Goal: Task Accomplishment & Management: Manage account settings

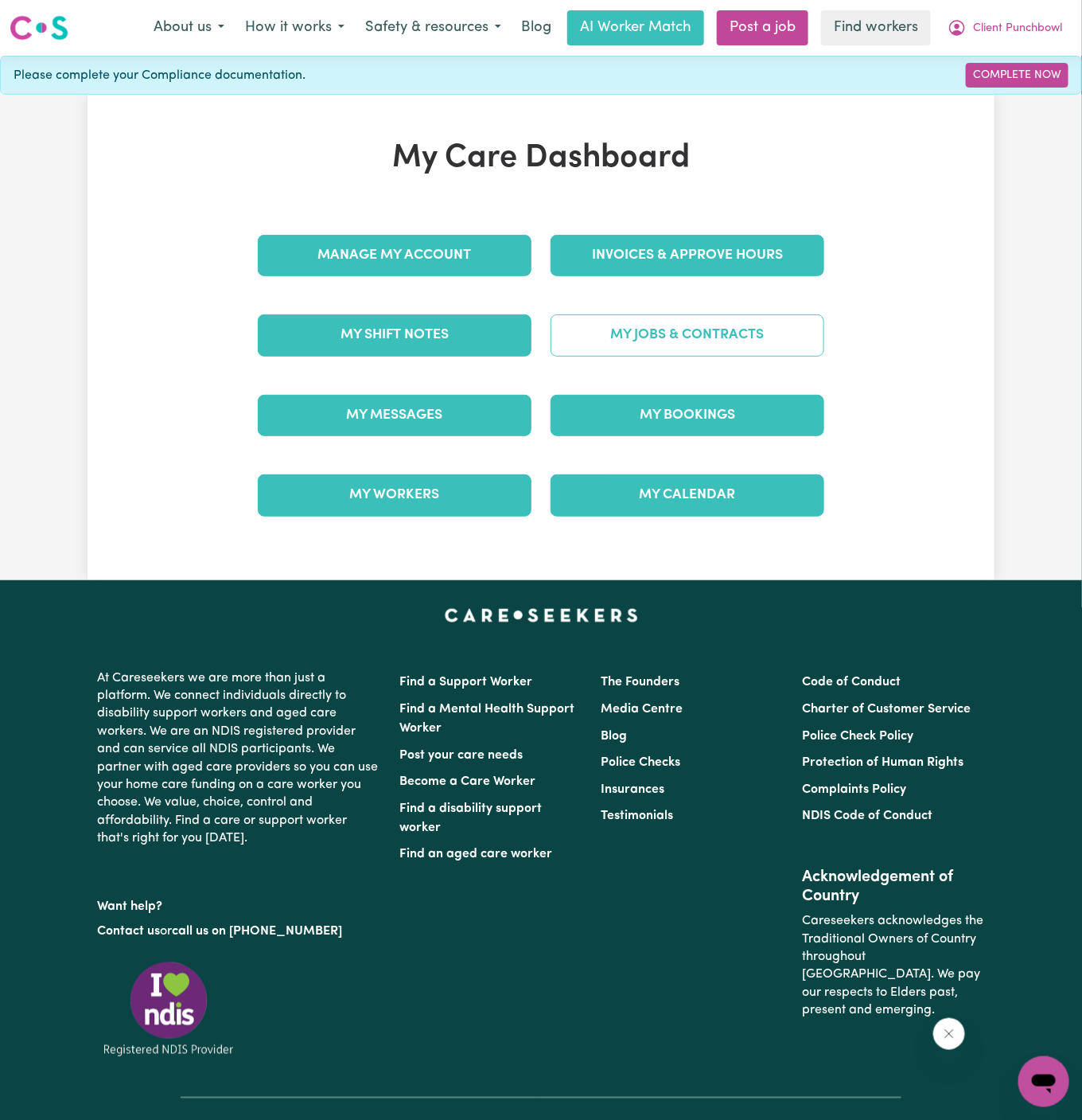
click at [695, 328] on link "My Jobs & Contracts" at bounding box center [687, 335] width 273 height 41
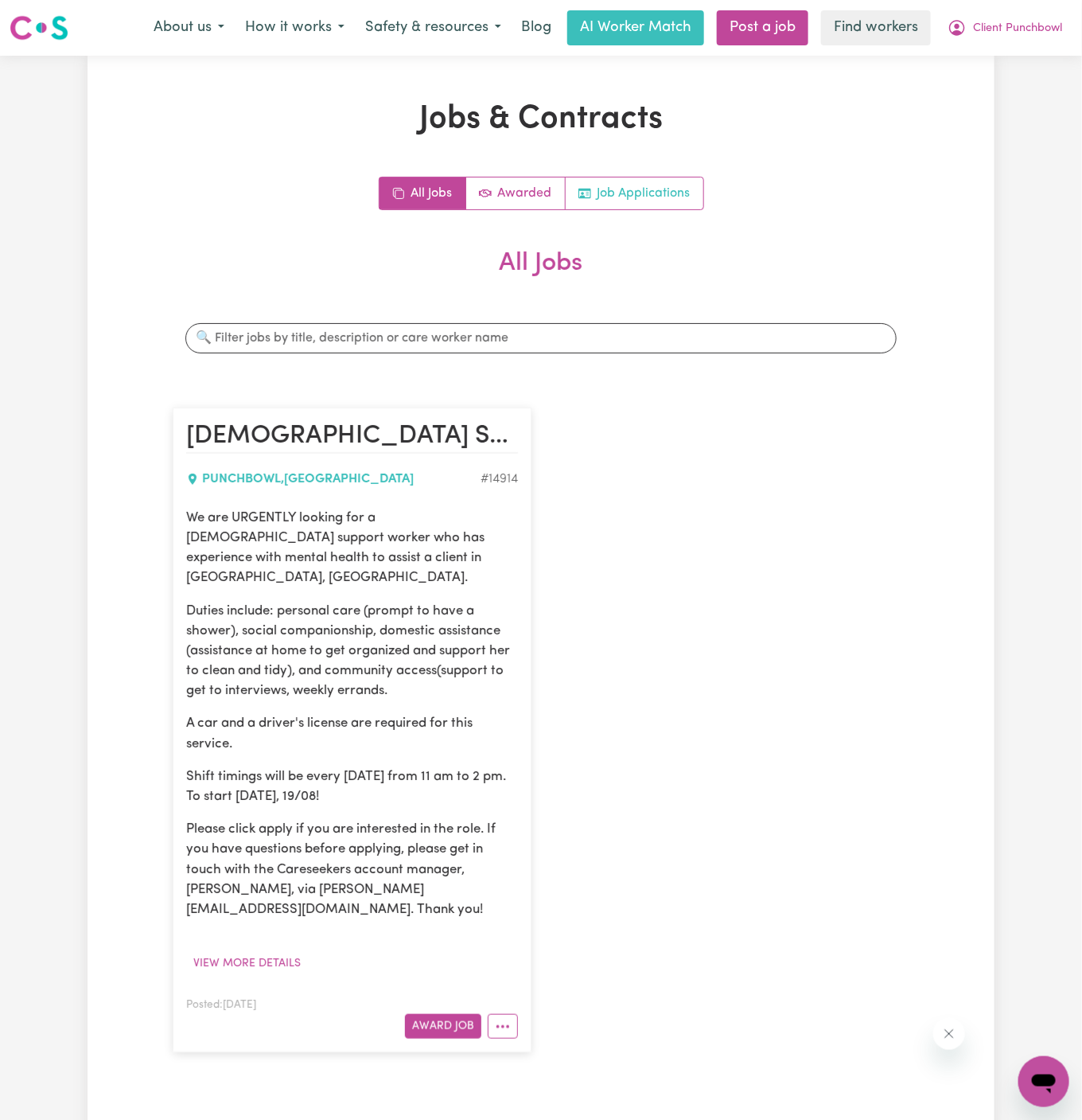
click at [644, 192] on link "Job Applications" at bounding box center [634, 194] width 138 height 32
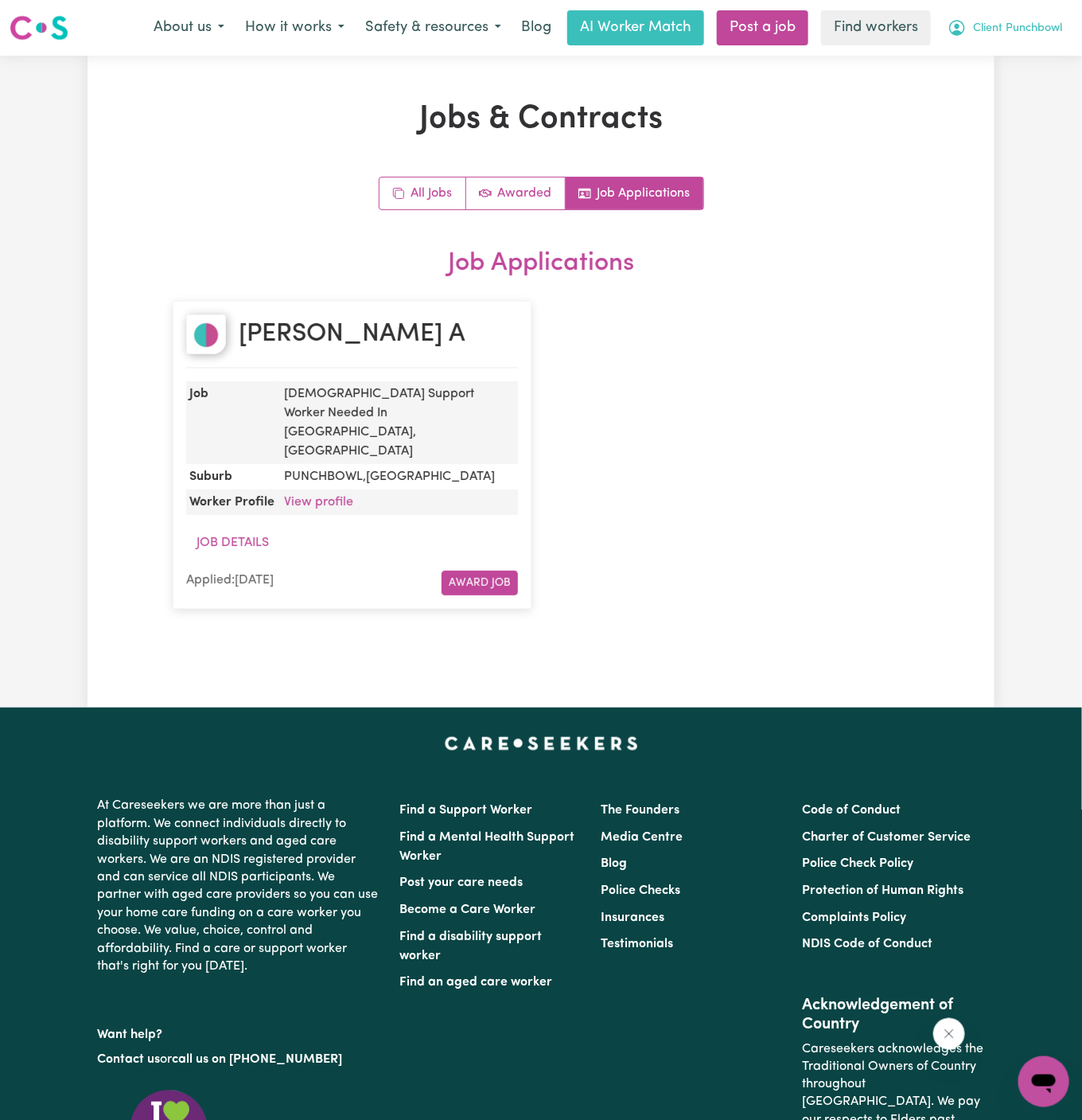
click at [1009, 23] on span "Client Punchbowl" at bounding box center [1018, 29] width 89 height 18
click at [1009, 64] on link "My Dashboard" at bounding box center [1009, 62] width 125 height 30
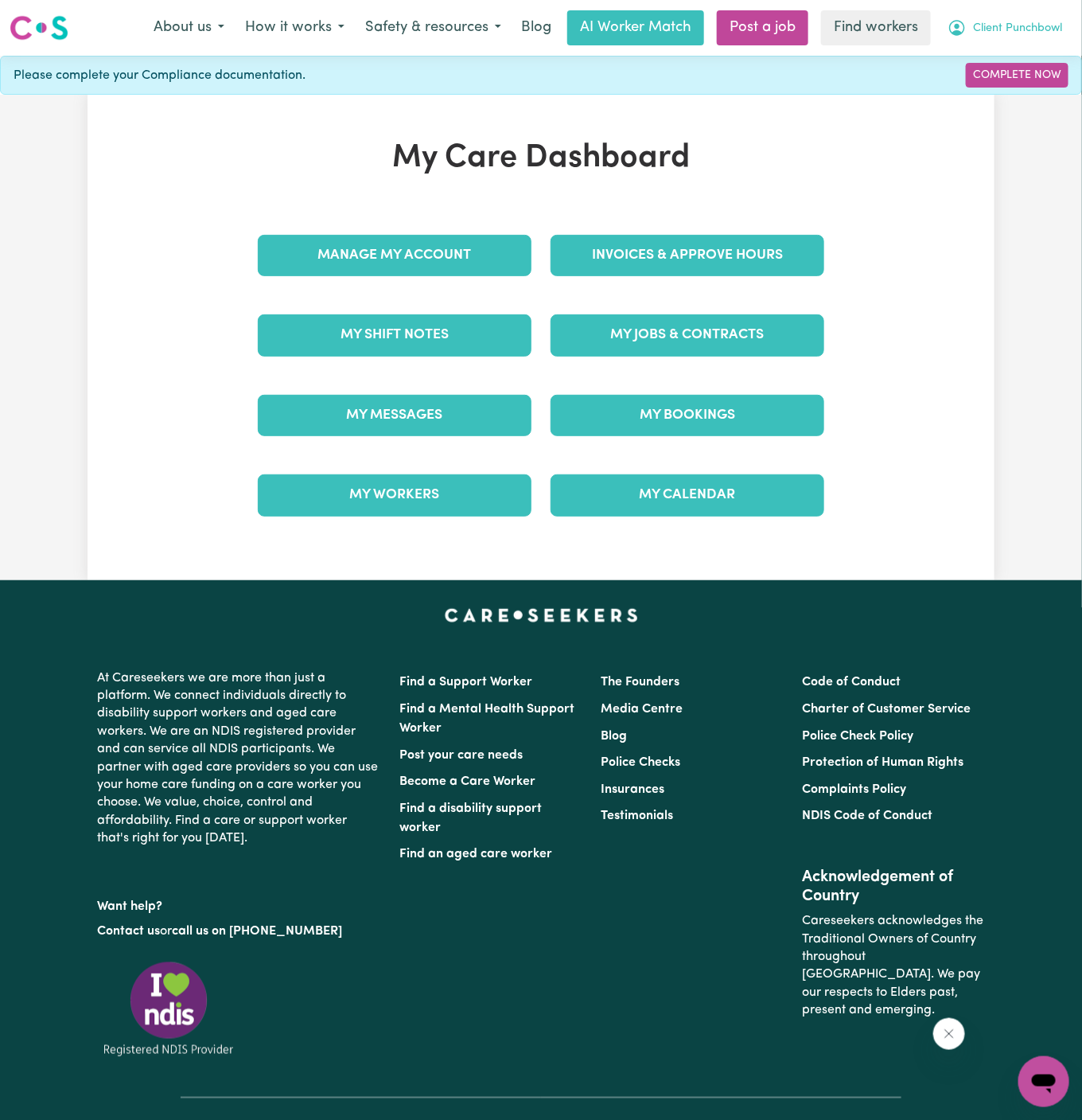
click at [1021, 35] on span "Client Punchbowl" at bounding box center [1018, 29] width 89 height 18
click at [1021, 77] on link "Logout" at bounding box center [1009, 92] width 125 height 30
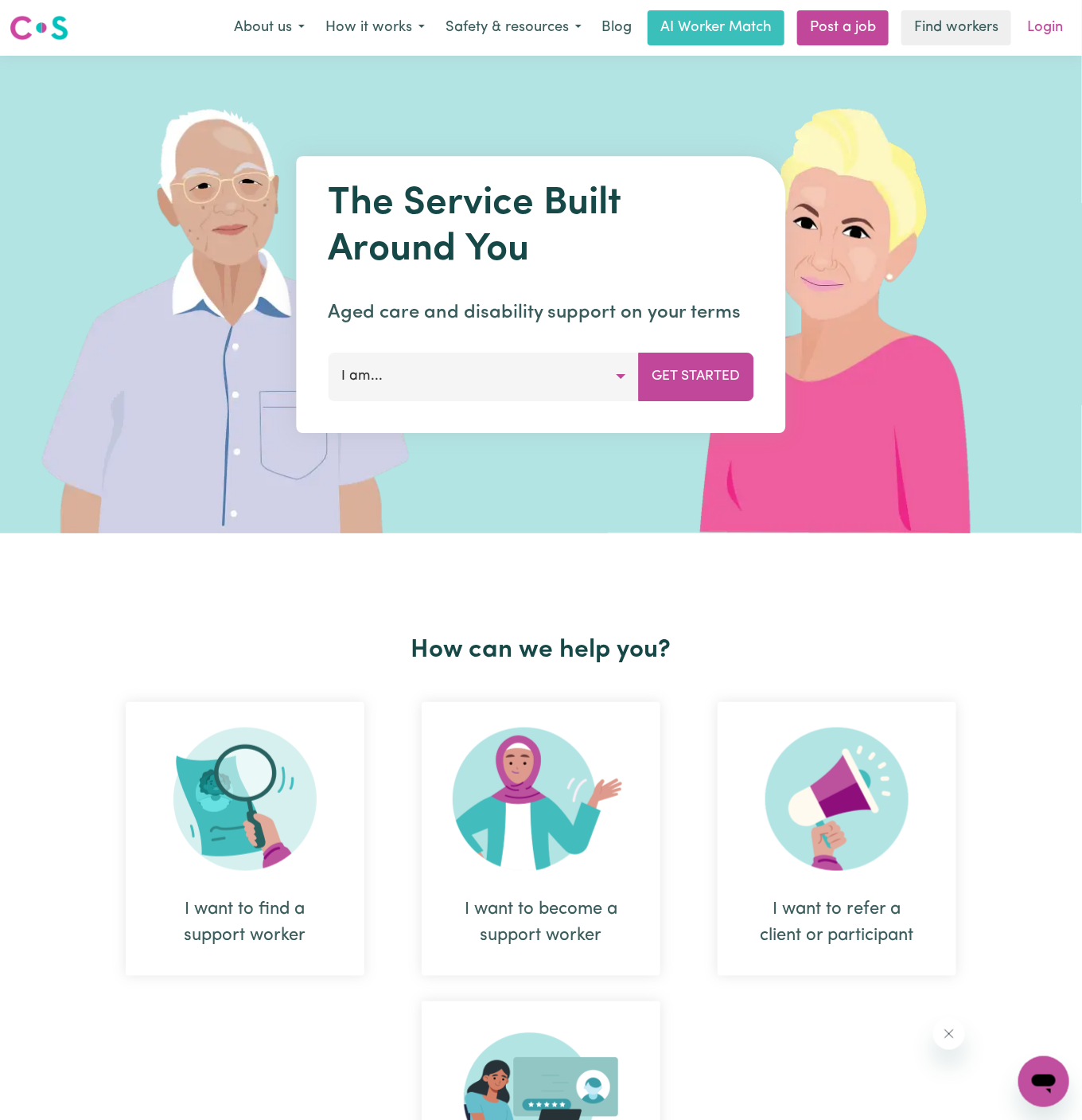
click at [1033, 33] on link "Login" at bounding box center [1045, 28] width 55 height 35
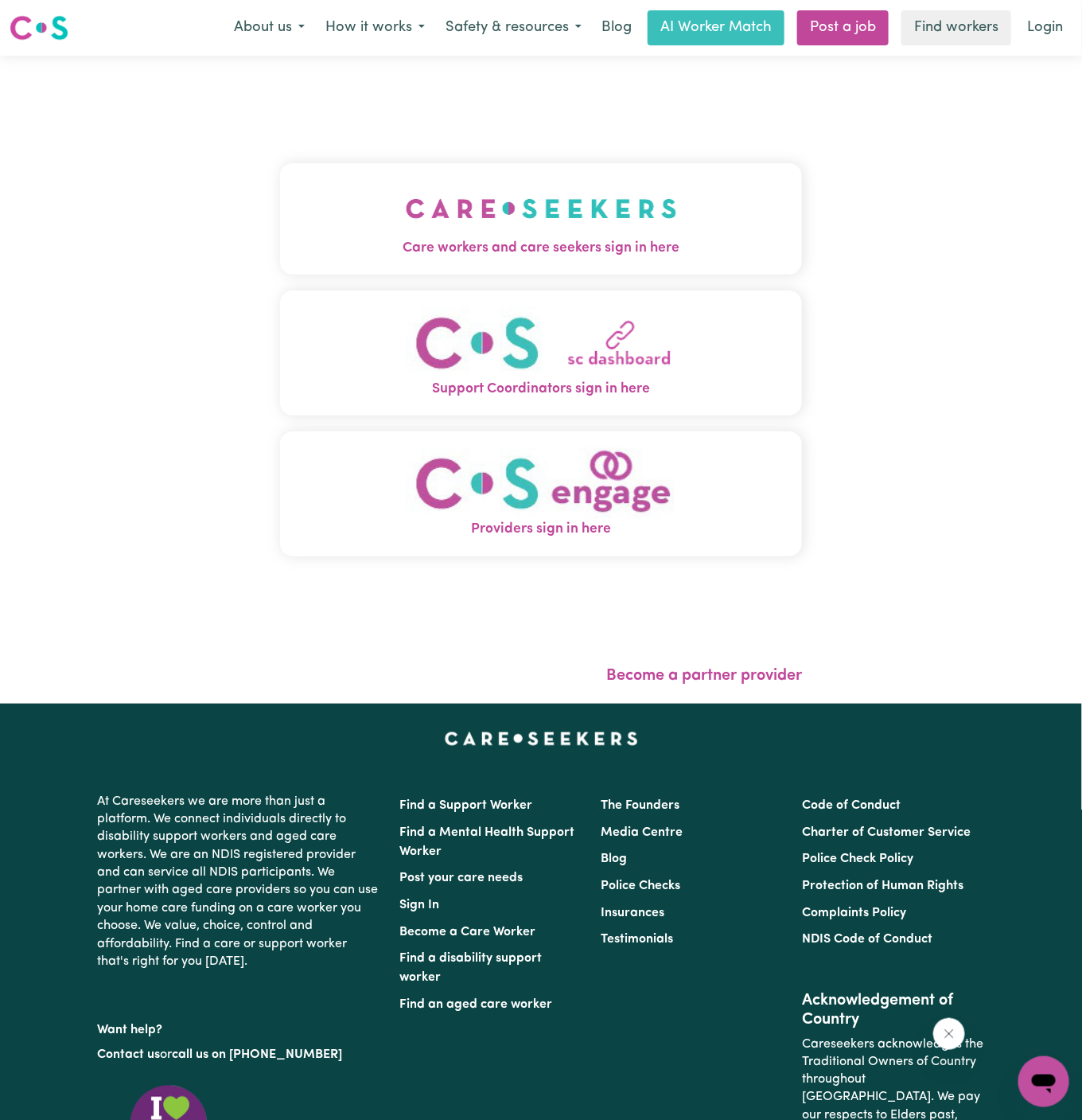
click at [641, 244] on span "Care workers and care seekers sign in here" at bounding box center [541, 248] width 522 height 21
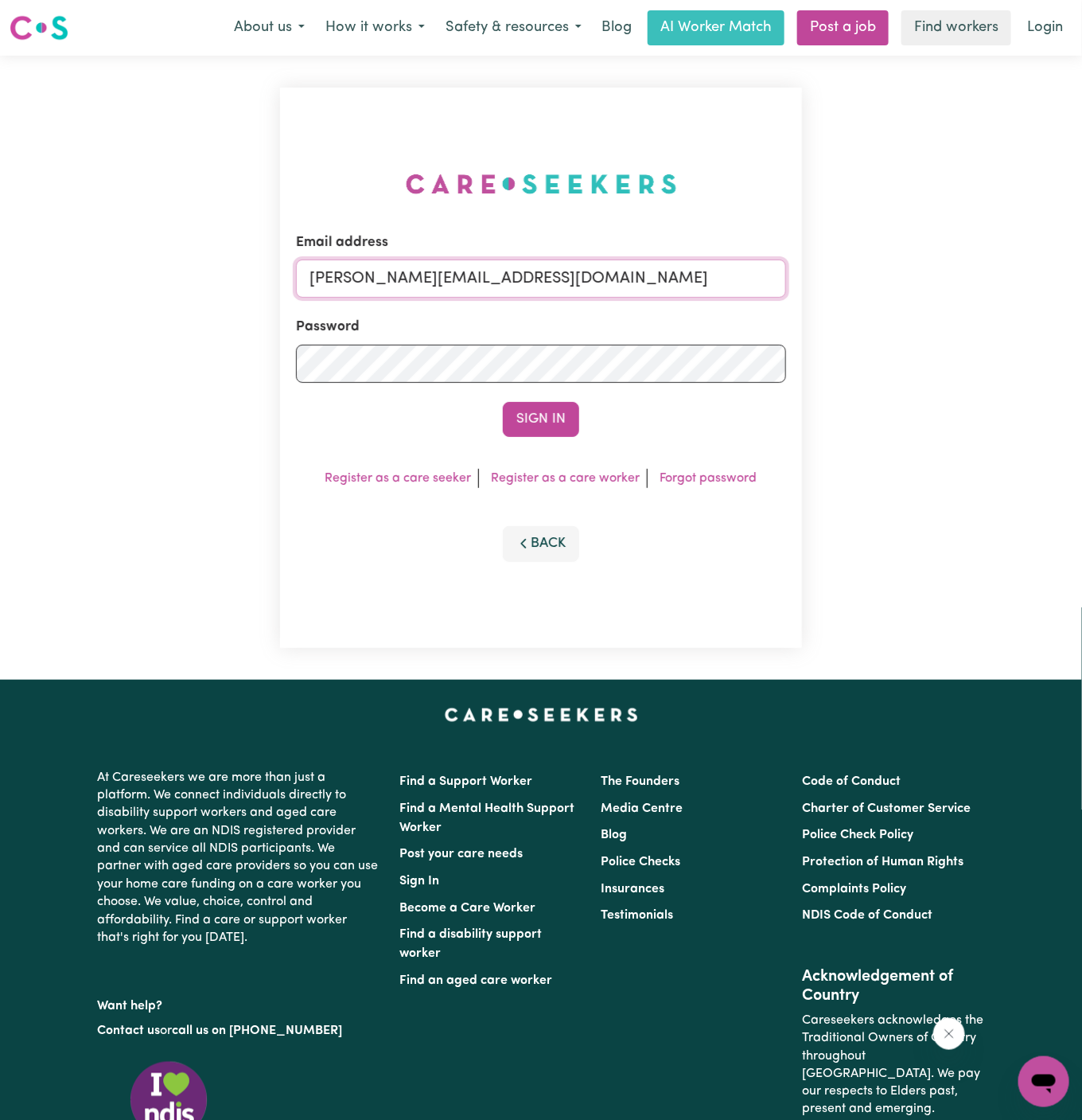
click at [634, 285] on input "dyan@careseekers.com.au" at bounding box center [541, 278] width 491 height 38
click at [440, 305] on form "Email address sonjagodfreychanYS@careseekers.com.au Password Sign In" at bounding box center [541, 334] width 491 height 204
click at [462, 284] on input "sonjagodfreychanYS@careseekers.com.au" at bounding box center [541, 278] width 491 height 38
click at [441, 301] on form "Email address rachaelkeenYS@careseekers.com.au Password Sign In" at bounding box center [541, 334] width 491 height 204
click at [455, 292] on input "rachaelkeenYS@careseekers.com.au" at bounding box center [541, 278] width 491 height 38
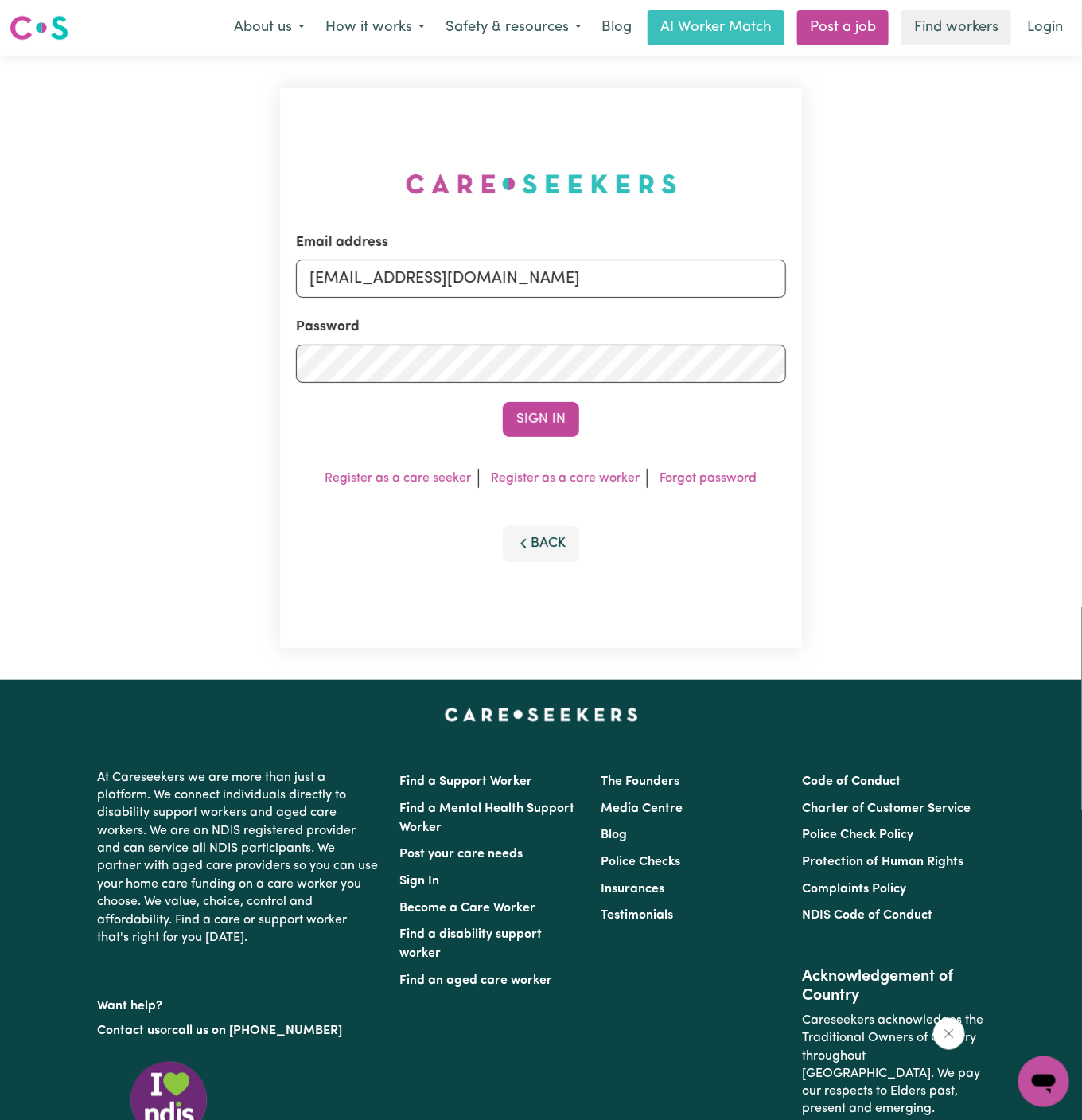
drag, startPoint x: 394, startPoint y: 284, endPoint x: 873, endPoint y: 328, distance: 481.0
click at [873, 328] on div "Email address superuser~BarbaraMakomaskaYSHCP@careseekers.com.au Password Sign …" at bounding box center [541, 367] width 1082 height 624
click at [544, 300] on form "Email address superuser~martinandtanya11@optusnet.com.au Password Sign In" at bounding box center [541, 334] width 491 height 204
click at [577, 276] on input "superuser~martinandtanya11@optusnet.com.au" at bounding box center [541, 278] width 491 height 38
drag, startPoint x: 513, startPoint y: 280, endPoint x: 395, endPoint y: 285, distance: 118.1
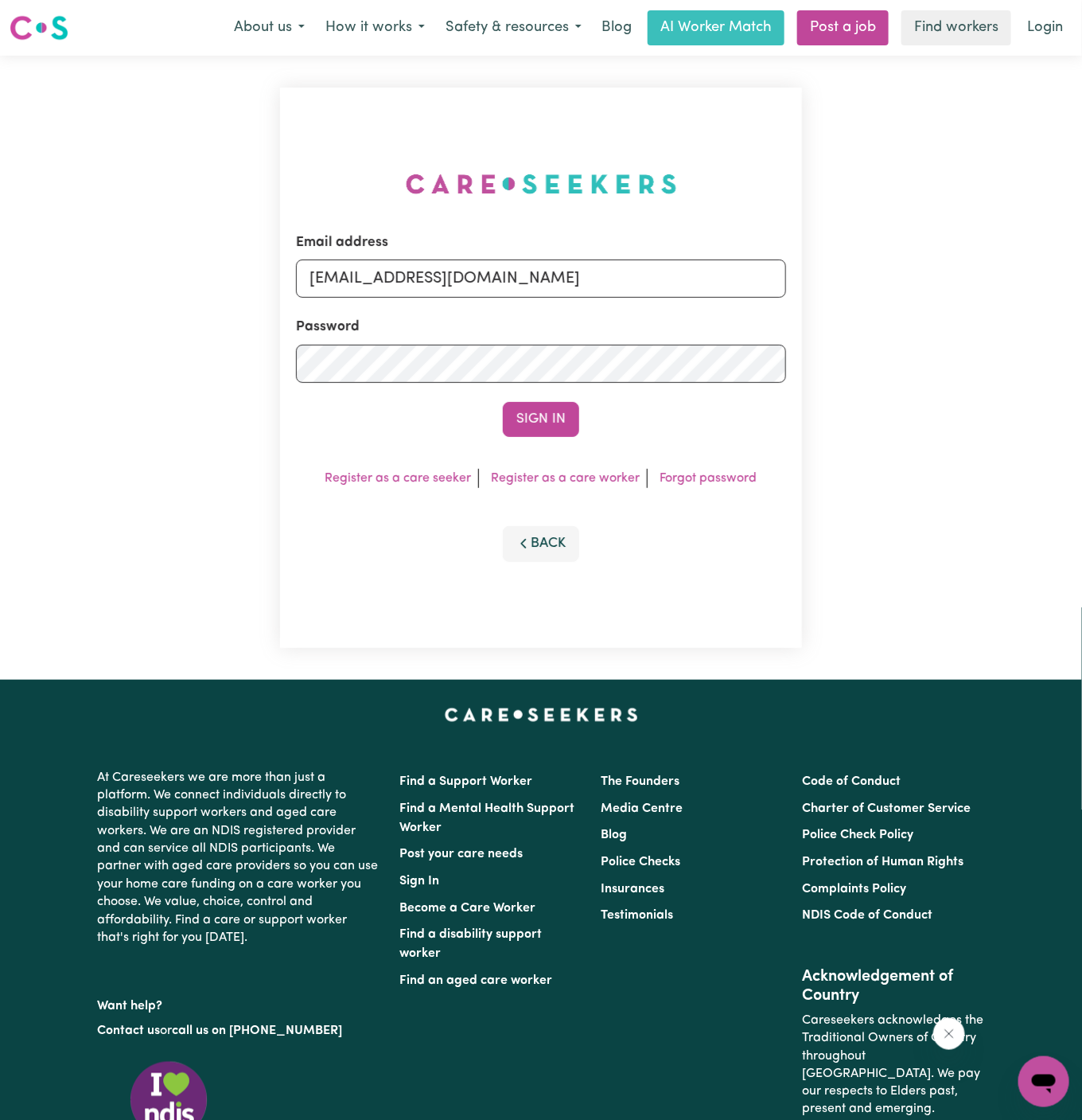
click at [395, 285] on input "superuser~DanaePotterALC@careseekers.com.au" at bounding box center [541, 278] width 491 height 38
type input "superuser~marticf@careseekers.com.au"
click at [503, 402] on button "Sign In" at bounding box center [541, 420] width 77 height 35
